Goal: Navigation & Orientation: Find specific page/section

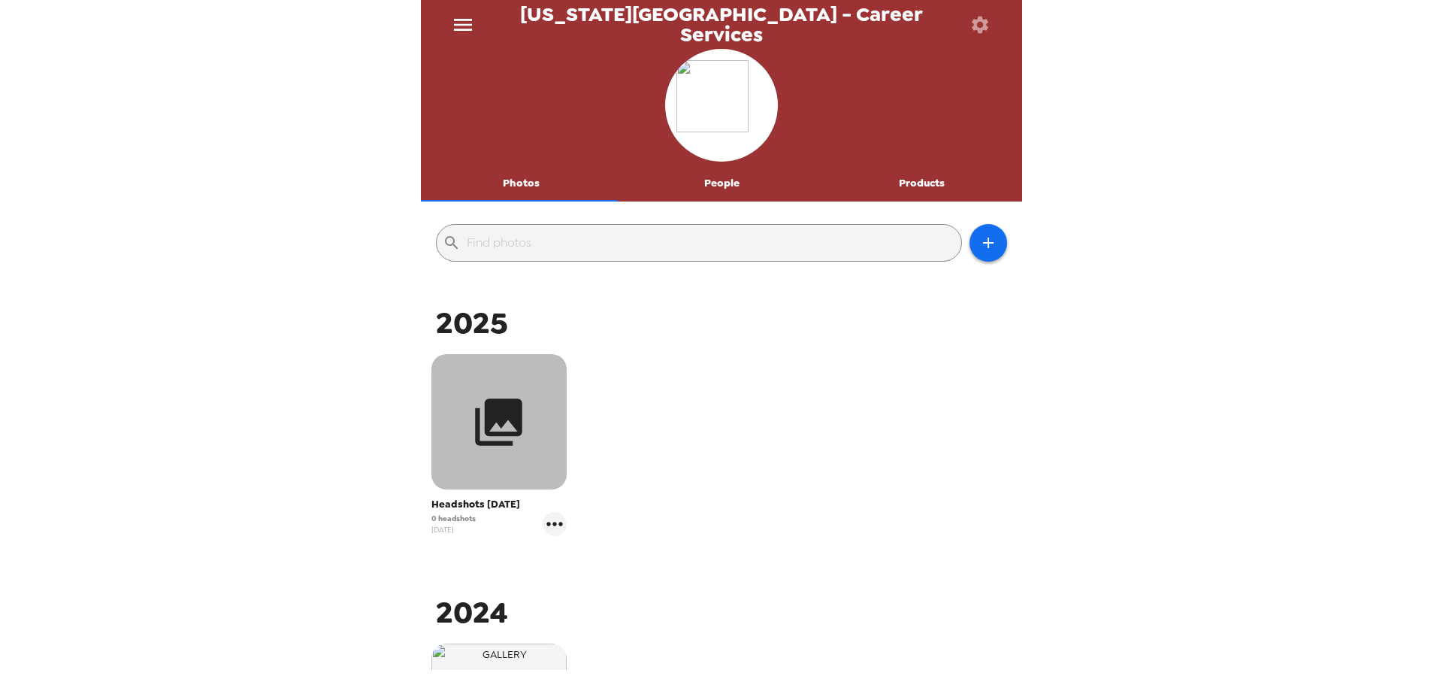
click at [512, 386] on button "button" at bounding box center [499, 421] width 135 height 135
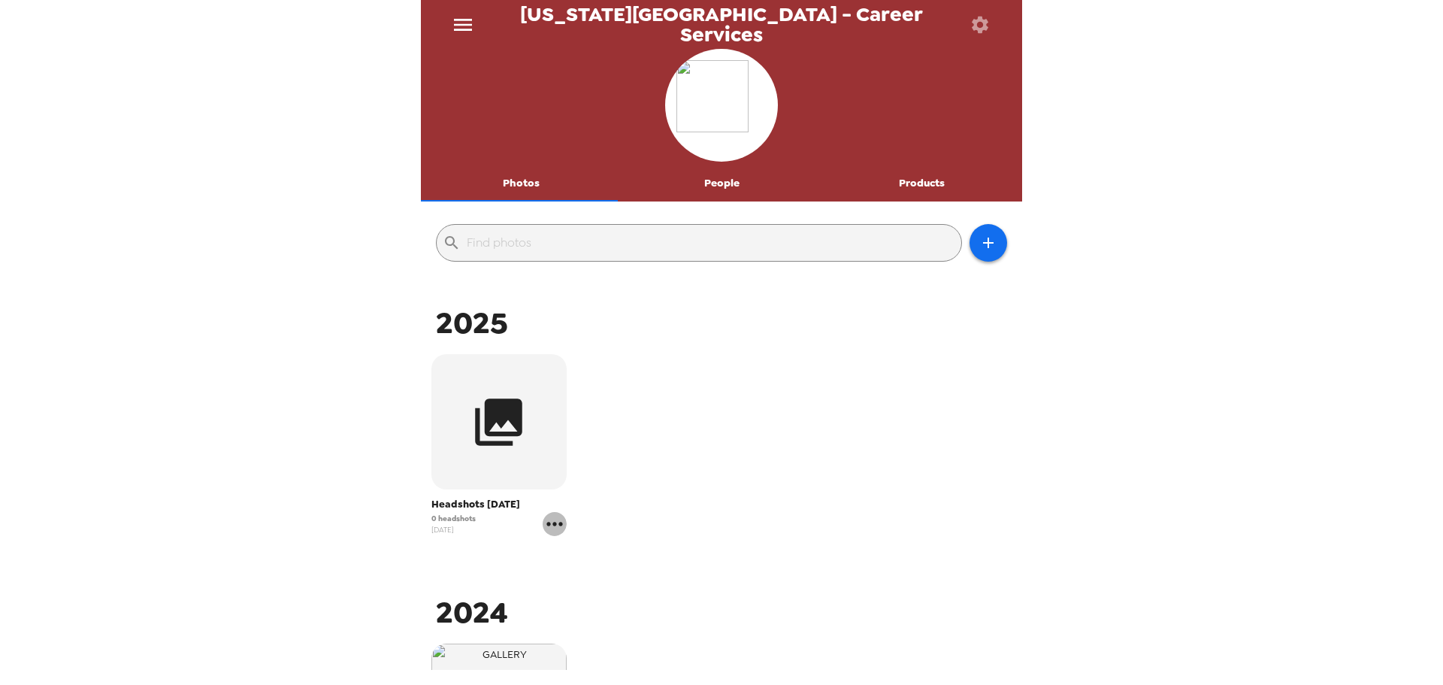
click at [548, 528] on icon "gallery menu" at bounding box center [555, 524] width 24 height 24
click at [816, 386] on div at bounding box center [721, 342] width 1443 height 685
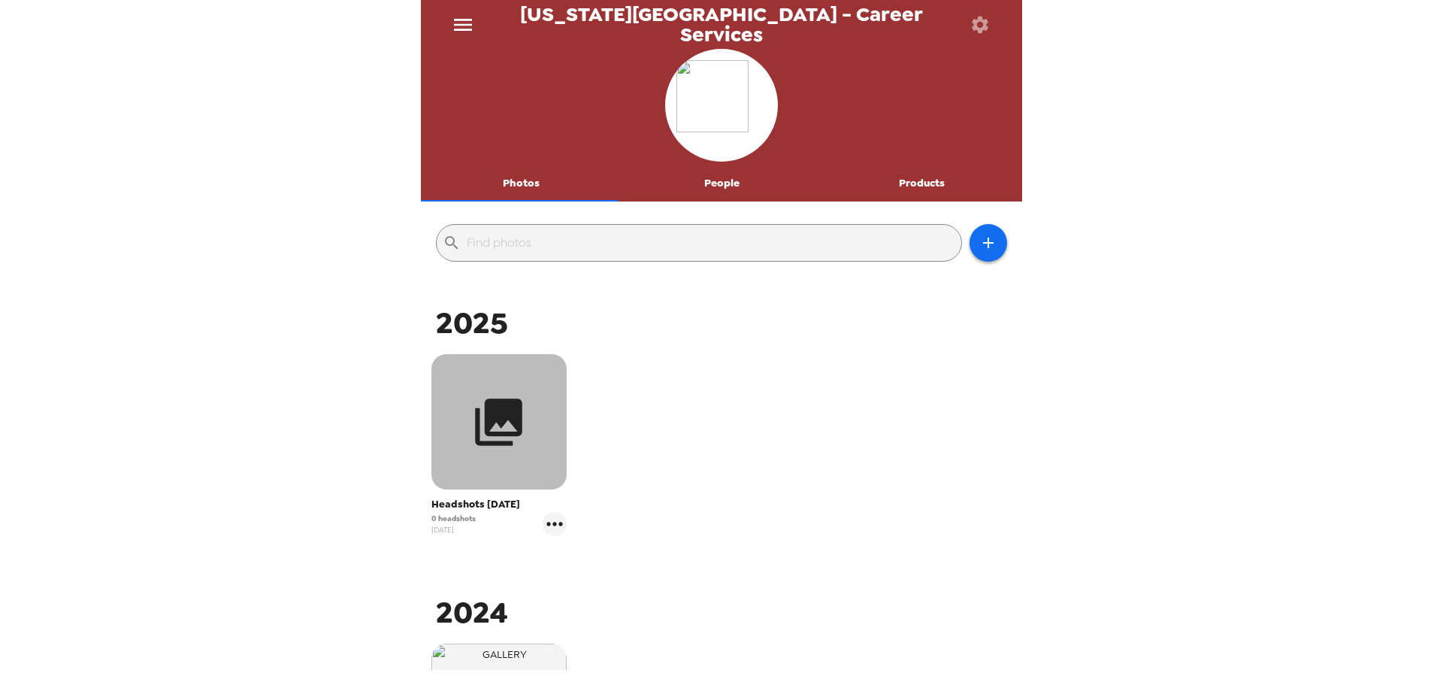
click at [523, 453] on button "button" at bounding box center [499, 421] width 135 height 135
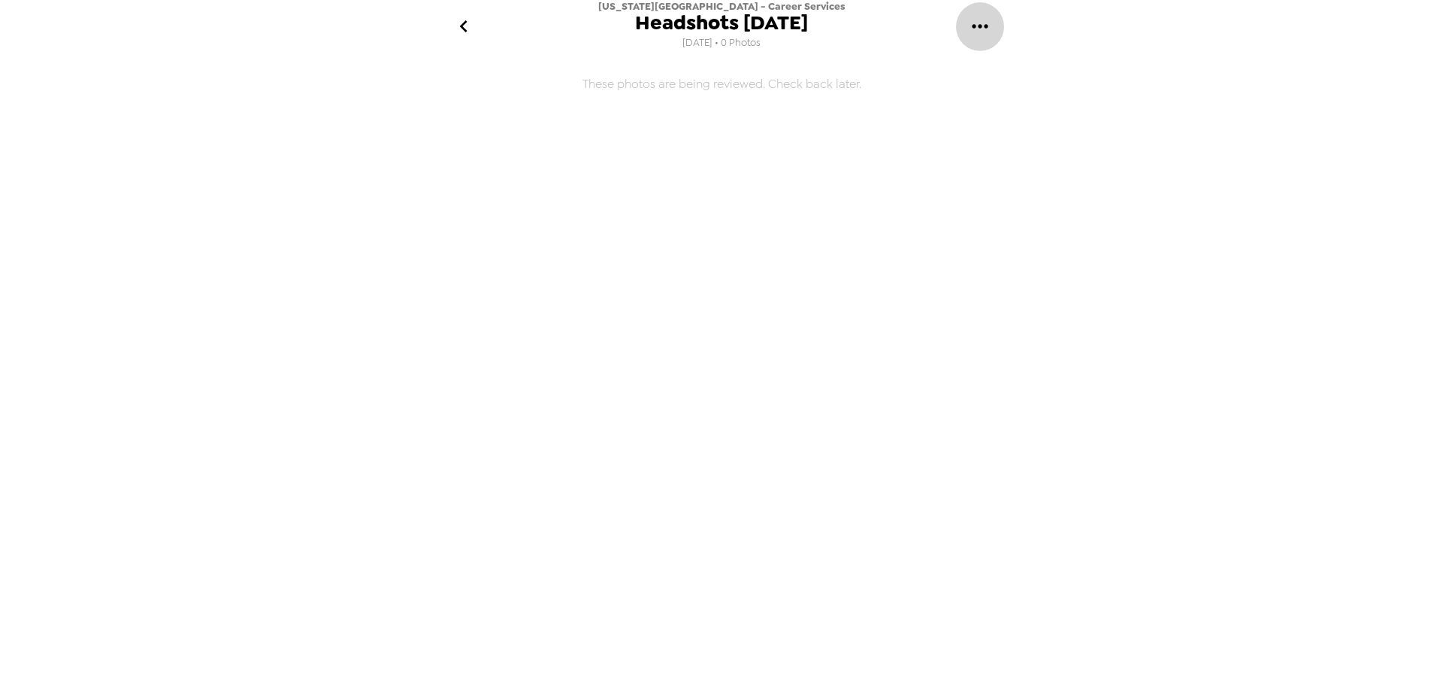
click at [974, 35] on icon "gallery menu" at bounding box center [980, 26] width 24 height 24
click at [1239, 114] on div at bounding box center [721, 342] width 1443 height 685
click at [456, 22] on icon "go back" at bounding box center [464, 26] width 24 height 24
